Goal: Task Accomplishment & Management: Complete application form

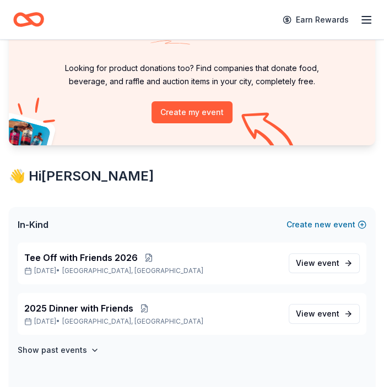
scroll to position [110, 0]
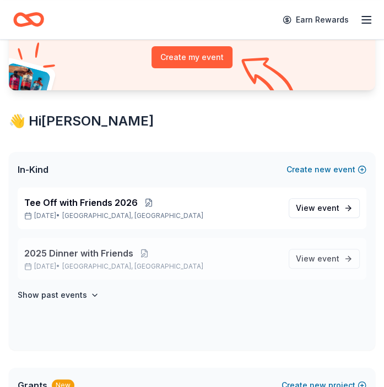
click at [59, 253] on span "2025 Dinner with Friends" at bounding box center [78, 253] width 109 height 13
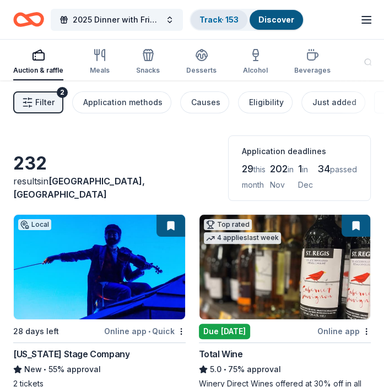
click at [209, 19] on link "Track · 153" at bounding box center [218, 19] width 39 height 9
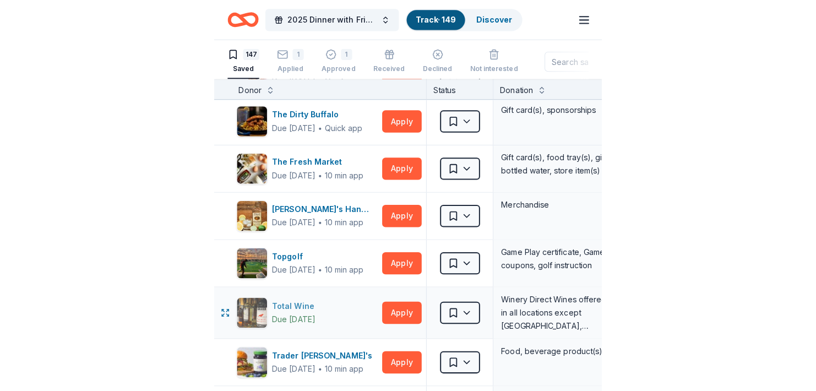
scroll to position [6113, 0]
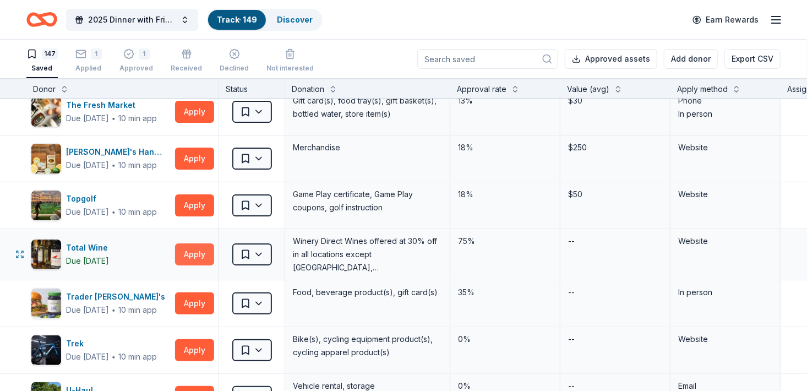
click at [194, 243] on button "Apply" at bounding box center [194, 254] width 39 height 22
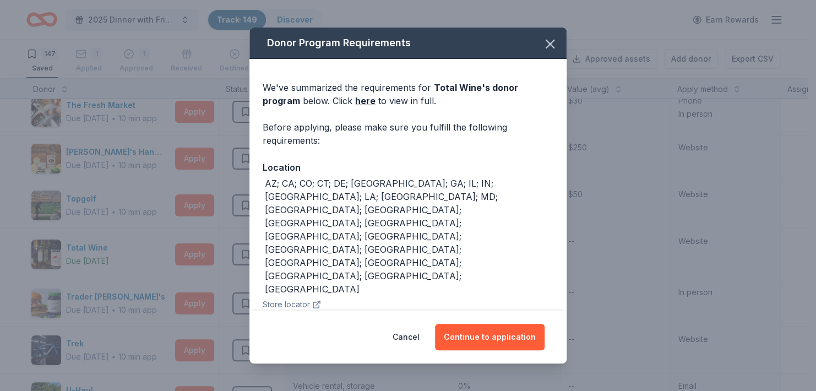
scroll to position [9, 0]
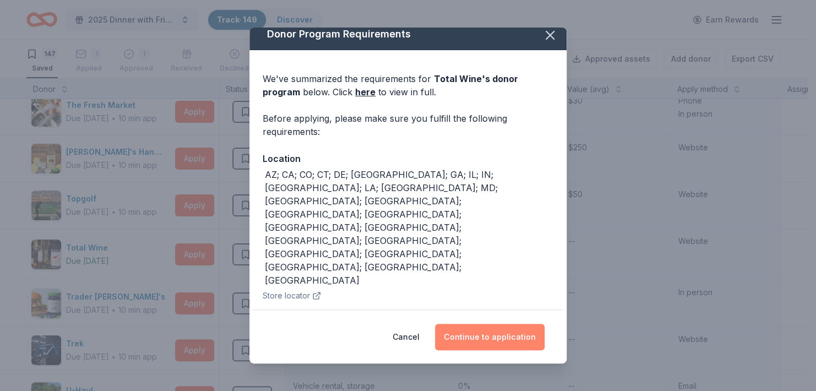
click at [383, 334] on button "Continue to application" at bounding box center [490, 337] width 110 height 26
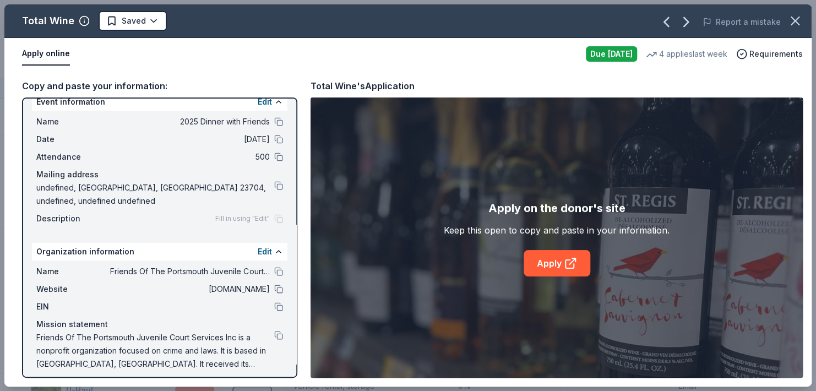
scroll to position [20, 0]
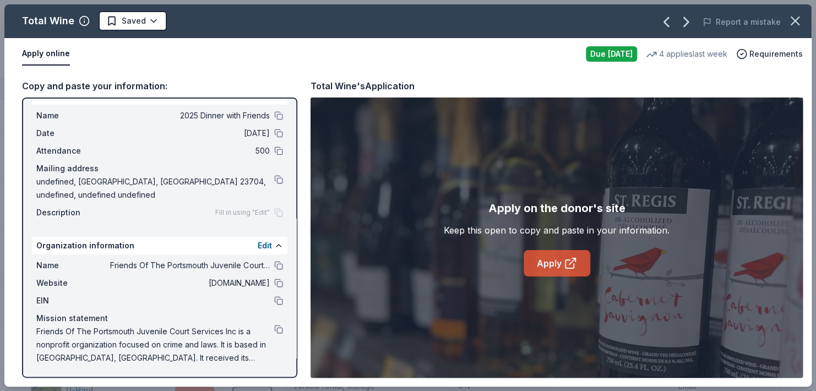
click at [383, 261] on link "Apply" at bounding box center [557, 263] width 67 height 26
click at [154, 17] on html "2025 Dinner with Friends Track · 149 Discover Earn Rewards 147 Saved 1 Applied …" at bounding box center [408, 195] width 816 height 391
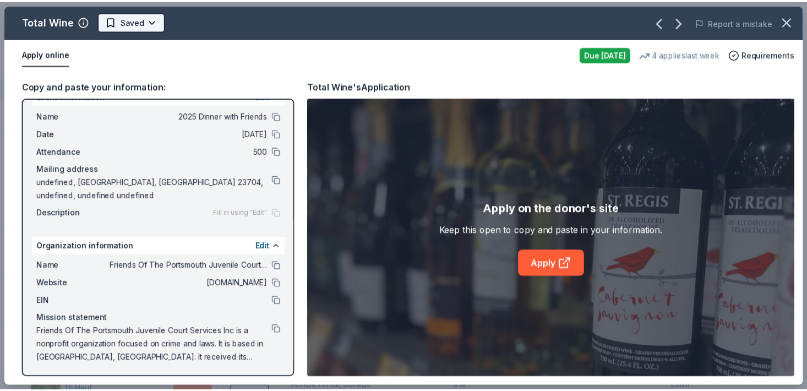
scroll to position [0, 0]
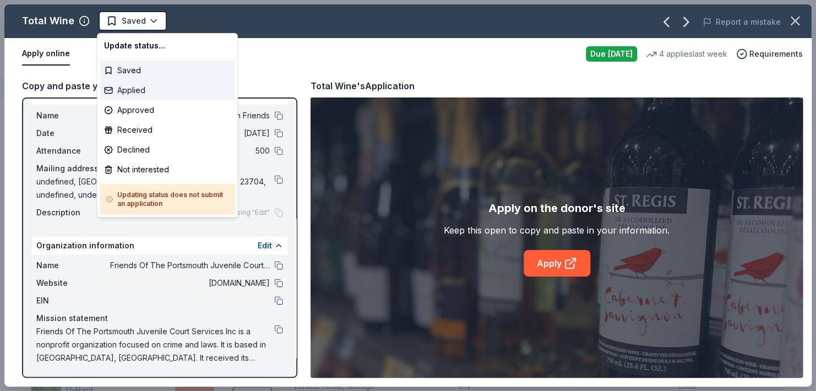
click at [135, 89] on div "Applied" at bounding box center [167, 90] width 135 height 20
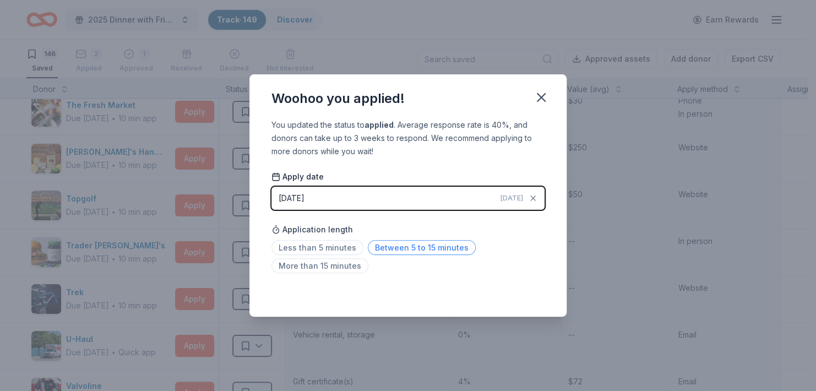
click at [374, 252] on span "Between 5 to 15 minutes" at bounding box center [422, 247] width 108 height 15
click at [383, 96] on icon "button" at bounding box center [541, 97] width 15 height 15
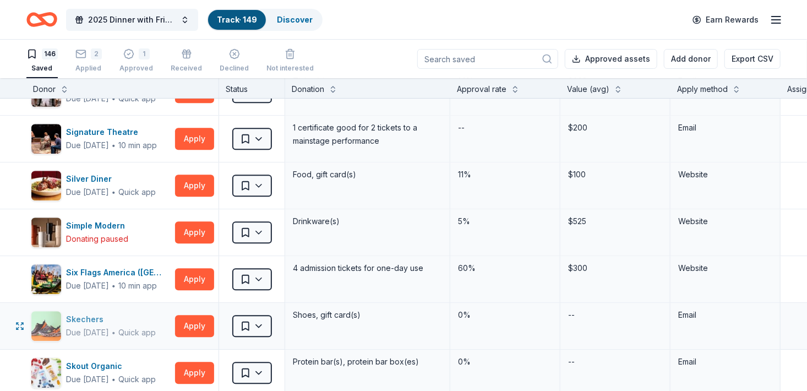
scroll to position [5287, 0]
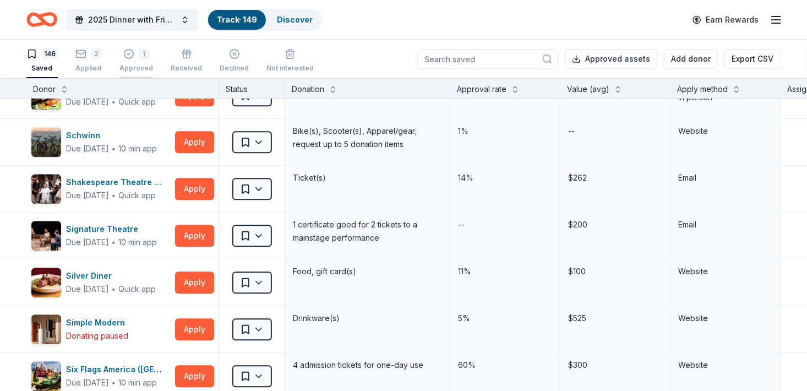
click at [137, 67] on div "Approved" at bounding box center [137, 68] width 34 height 9
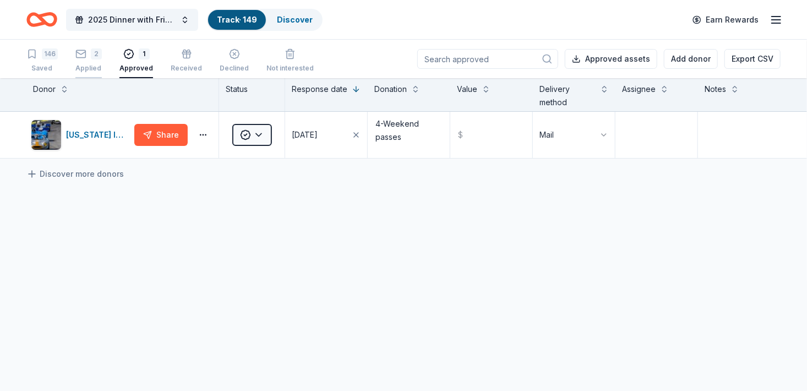
click at [89, 63] on div "2 Applied" at bounding box center [88, 60] width 26 height 24
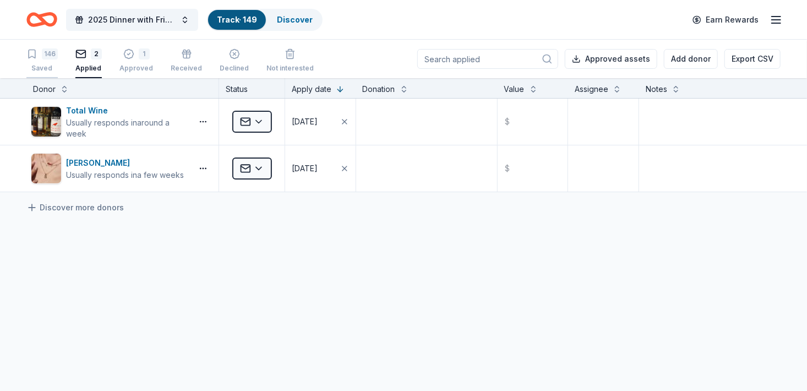
click at [46, 63] on div "146 Saved" at bounding box center [41, 60] width 31 height 24
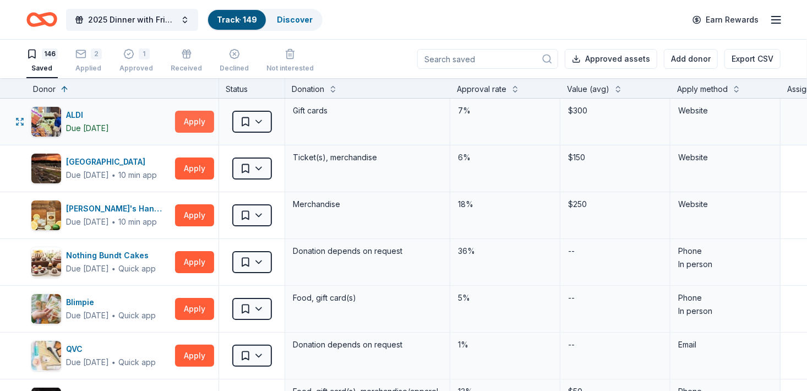
click at [192, 117] on button "Apply" at bounding box center [194, 122] width 39 height 22
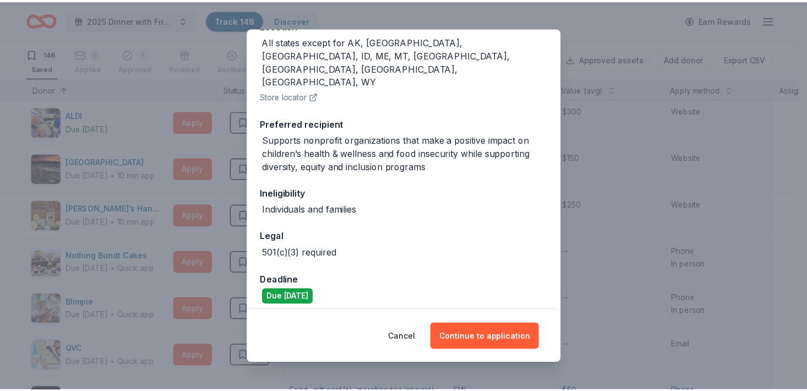
scroll to position [152, 0]
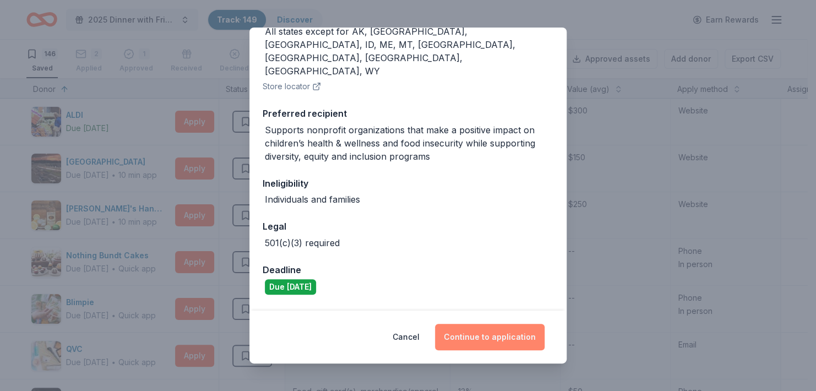
click at [383, 344] on button "Continue to application" at bounding box center [490, 337] width 110 height 26
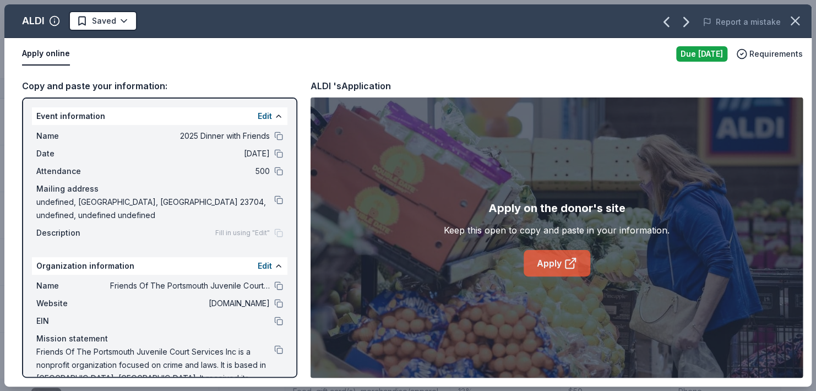
click at [383, 262] on link "Apply" at bounding box center [557, 263] width 67 height 26
click at [383, 24] on icon "button" at bounding box center [795, 20] width 15 height 15
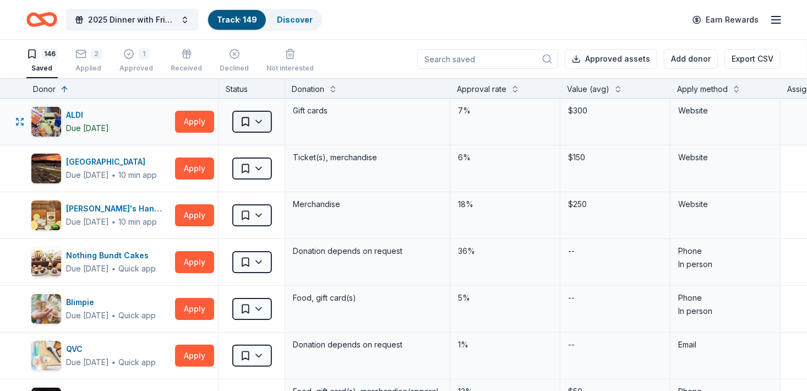
click at [259, 117] on html "2025 Dinner with Friends Track · 149 Discover Earn Rewards 146 Saved 2 Applied …" at bounding box center [403, 195] width 807 height 391
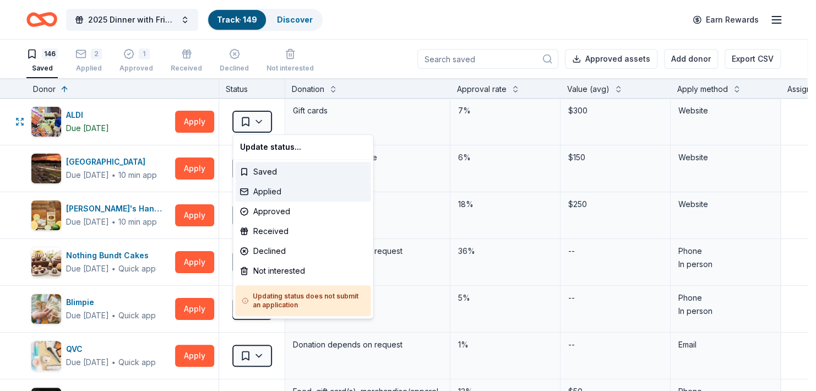
click at [265, 192] on div "Applied" at bounding box center [302, 192] width 135 height 20
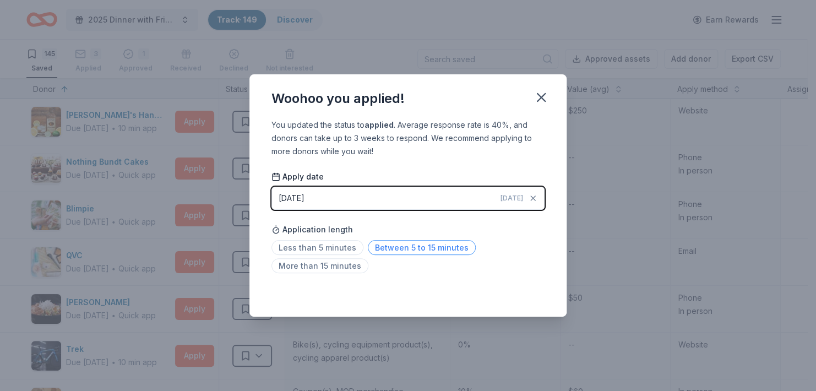
click at [376, 249] on span "Between 5 to 15 minutes" at bounding box center [422, 247] width 108 height 15
click at [383, 95] on icon "button" at bounding box center [541, 97] width 15 height 15
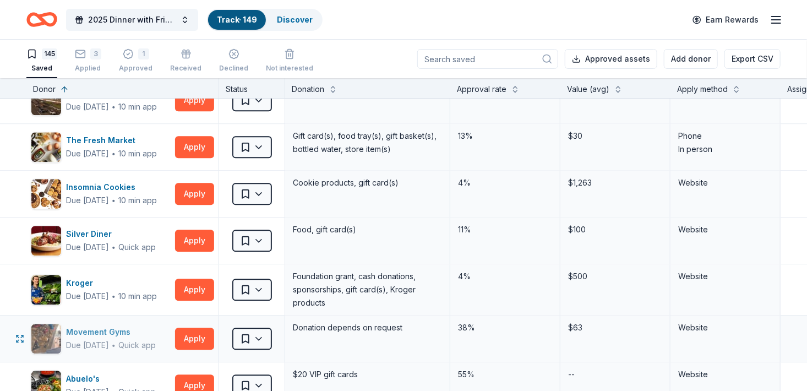
scroll to position [5342, 0]
